Goal: Information Seeking & Learning: Understand process/instructions

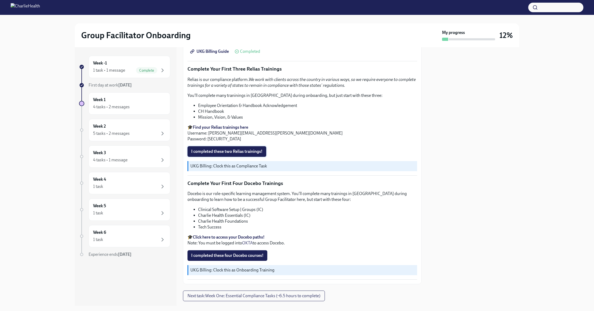
scroll to position [638, 0]
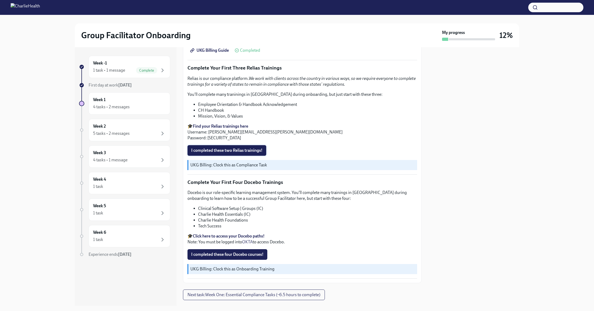
click at [235, 148] on span "I completed these two Relias trainings!" at bounding box center [226, 150] width 71 height 5
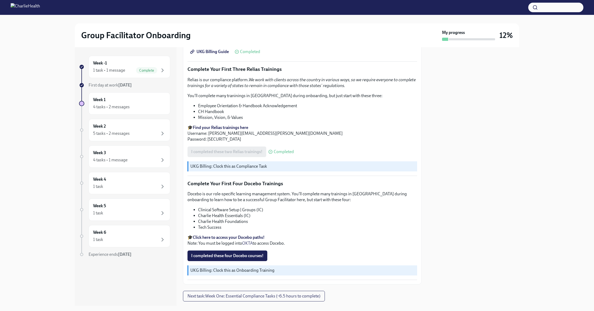
scroll to position [644, 0]
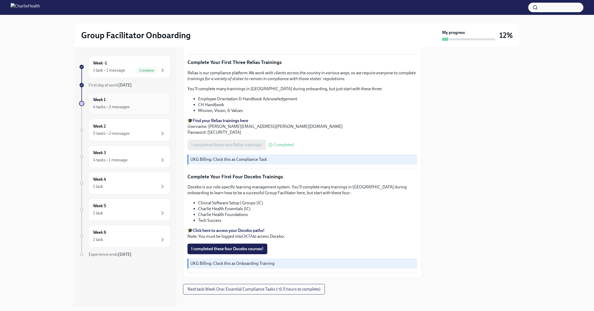
click at [144, 100] on div "Week 1 4 tasks • 2 messages" at bounding box center [129, 103] width 73 height 13
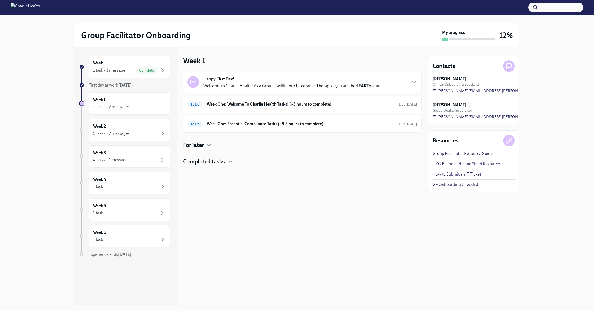
click at [312, 83] on p "Welcome to Charlie Health! As a Group Facilitator / Integrative Therapist, you …" at bounding box center [292, 86] width 179 height 6
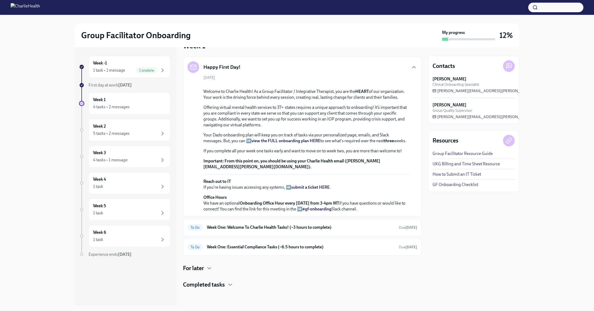
scroll to position [101, 0]
click at [243, 225] on h6 "Week One: Welcome To Charlie Health Tasks! (~3 hours to complete)" at bounding box center [301, 227] width 188 height 6
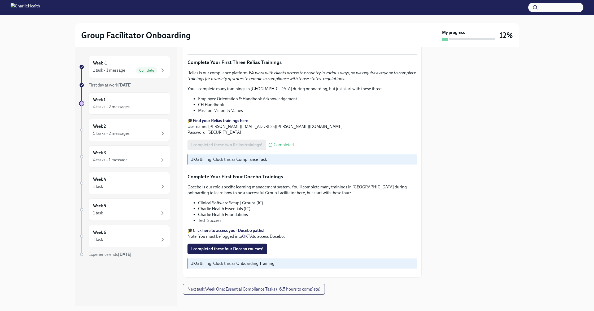
scroll to position [594, 0]
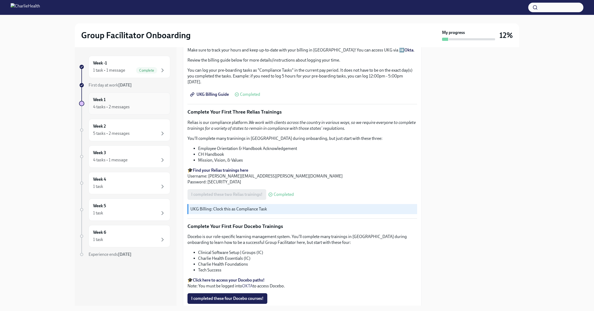
click at [159, 111] on div "Week 1 4 tasks • 2 messages" at bounding box center [130, 103] width 82 height 22
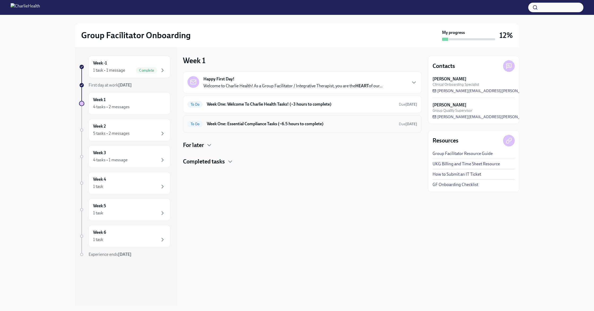
click at [258, 120] on div "To Do Week One: Essential Compliance Tasks (~6.5 hours to complete) Due [DATE]" at bounding box center [301, 124] width 229 height 8
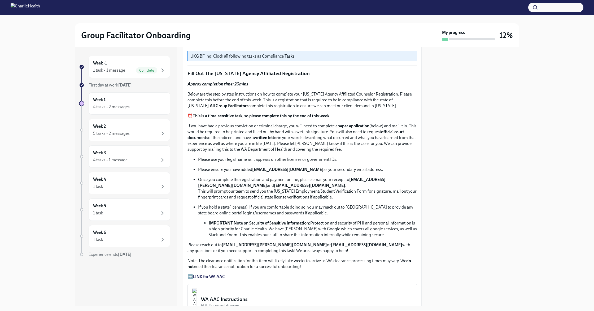
scroll to position [102, 0]
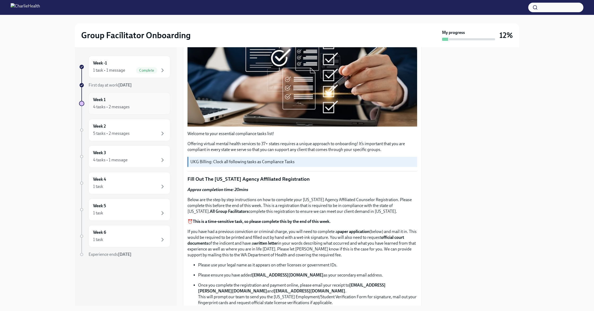
click at [156, 105] on div "4 tasks • 2 messages" at bounding box center [129, 107] width 73 height 6
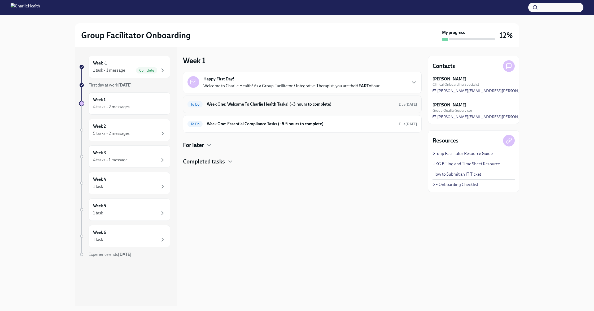
click at [231, 103] on h6 "Week One: Welcome To Charlie Health Tasks! (~3 hours to complete)" at bounding box center [301, 104] width 188 height 6
